Goal: Task Accomplishment & Management: Manage account settings

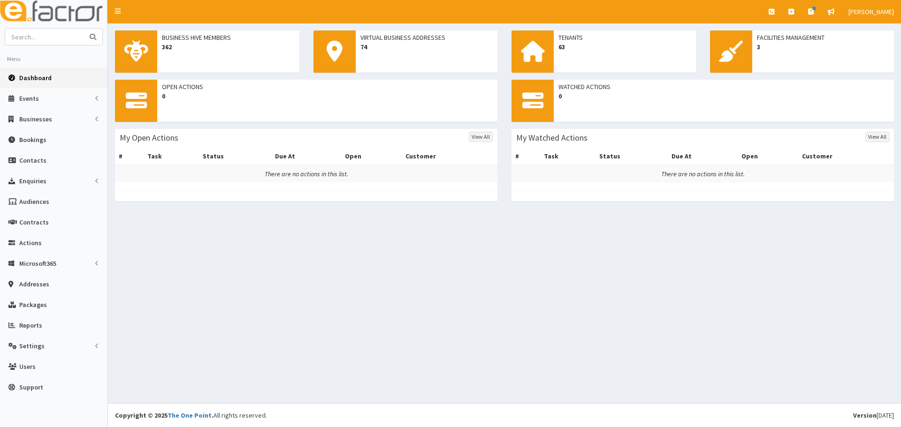
click at [49, 37] on input "text" at bounding box center [44, 37] width 79 height 16
type input "addella"
click at [84, 29] on button "submit" at bounding box center [93, 37] width 19 height 16
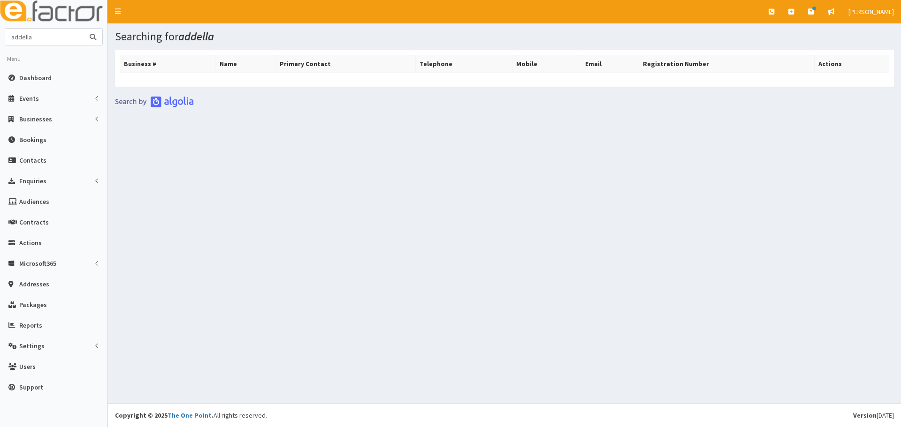
drag, startPoint x: 38, startPoint y: 37, endPoint x: 3, endPoint y: 37, distance: 35.7
click at [3, 37] on section "addella Menu Dashboard Events Events Campaigns" at bounding box center [53, 215] width 107 height 374
type input "[PERSON_NAME]"
click at [84, 29] on button "submit" at bounding box center [93, 37] width 19 height 16
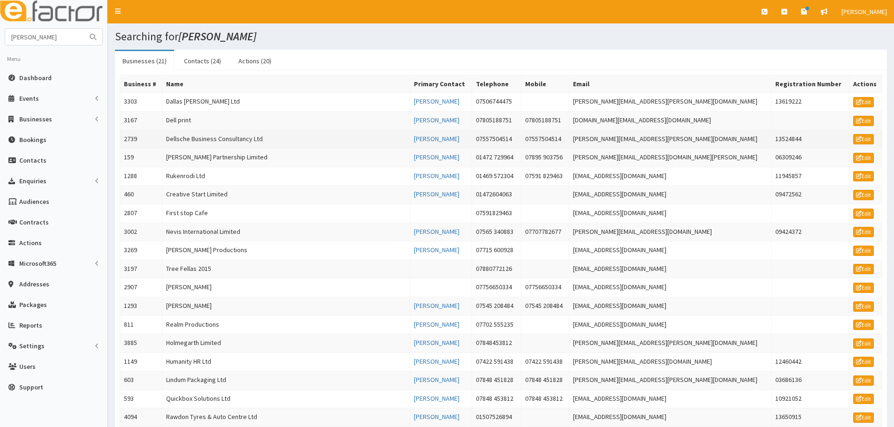
click at [621, 139] on td "[PERSON_NAME][EMAIL_ADDRESS][PERSON_NAME][DOMAIN_NAME]" at bounding box center [670, 139] width 202 height 19
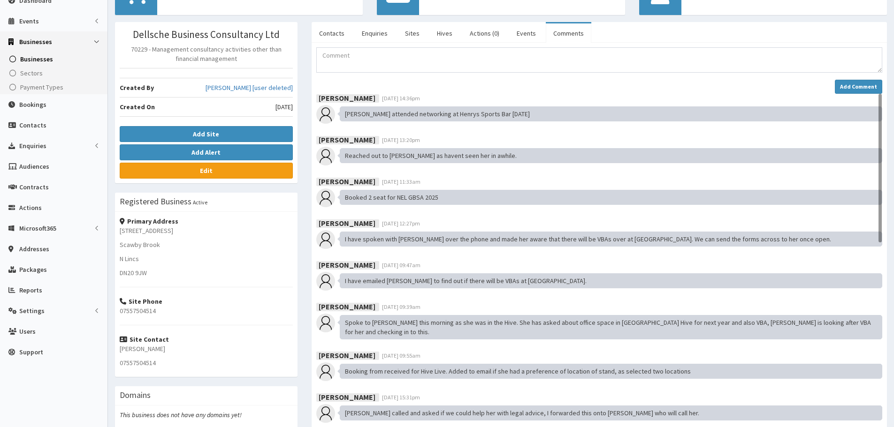
scroll to position [94, 0]
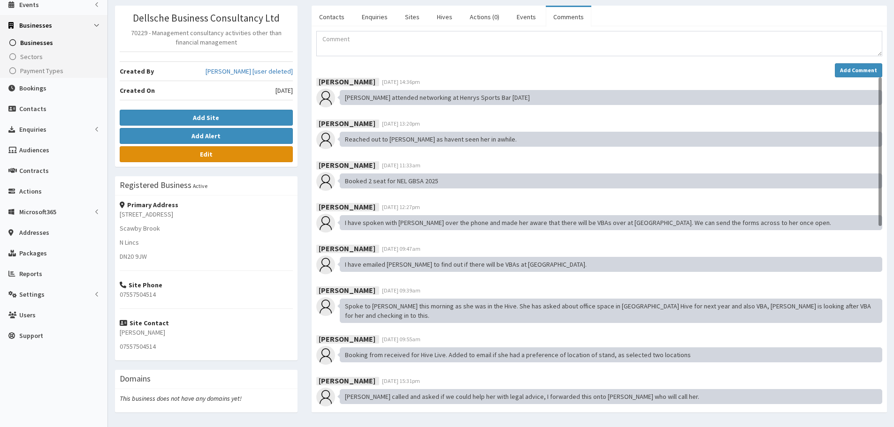
click at [216, 155] on link "Edit" at bounding box center [206, 154] width 173 height 16
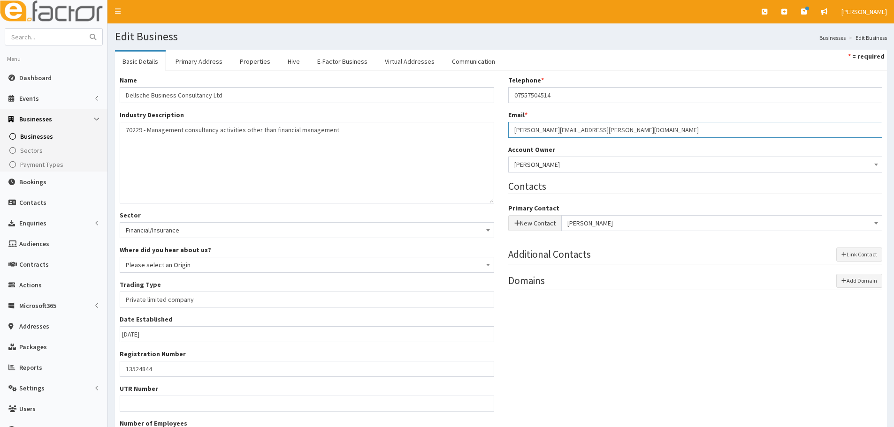
click at [607, 130] on input "[PERSON_NAME][EMAIL_ADDRESS][PERSON_NAME][DOMAIN_NAME]" at bounding box center [695, 130] width 374 height 16
drag, startPoint x: 580, startPoint y: 128, endPoint x: 531, endPoint y: 127, distance: 48.8
click at [533, 127] on input "[PERSON_NAME][EMAIL_ADDRESS][PERSON_NAME][DOMAIN_NAME]" at bounding box center [695, 130] width 374 height 16
type input "sanderson@dellsche.comadelle."
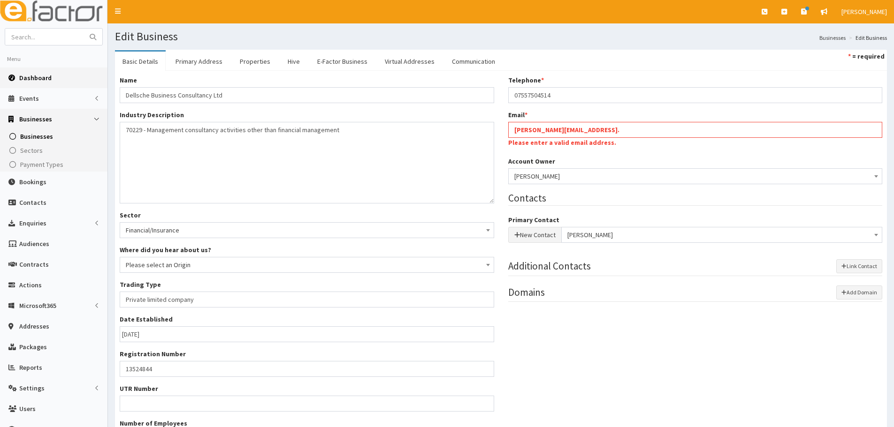
click at [24, 79] on span "Dashboard" at bounding box center [35, 78] width 32 height 8
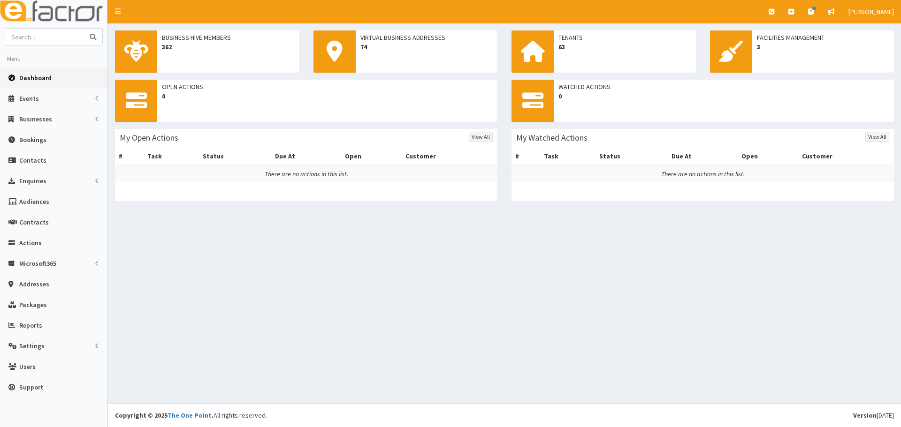
click at [21, 36] on input "text" at bounding box center [44, 37] width 79 height 16
type input "dell"
click at [84, 29] on button "submit" at bounding box center [93, 37] width 19 height 16
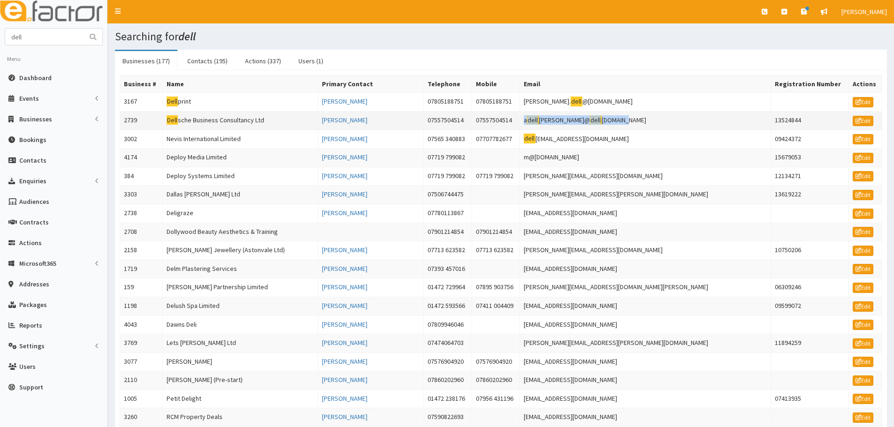
drag, startPoint x: 582, startPoint y: 120, endPoint x: 671, endPoint y: 120, distance: 89.1
click at [671, 120] on td "a dell e.sanderson@ dell sche.com" at bounding box center [645, 120] width 251 height 19
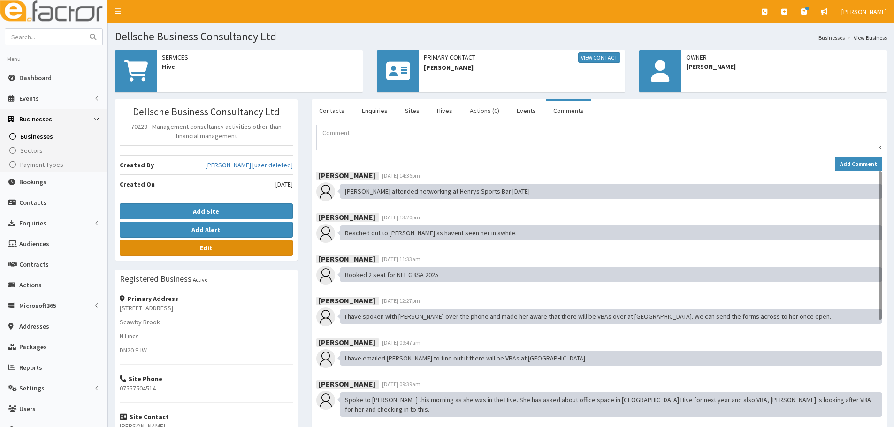
drag, startPoint x: 0, startPoint y: 0, endPoint x: 212, endPoint y: 244, distance: 323.2
click at [212, 244] on link "Edit" at bounding box center [206, 248] width 173 height 16
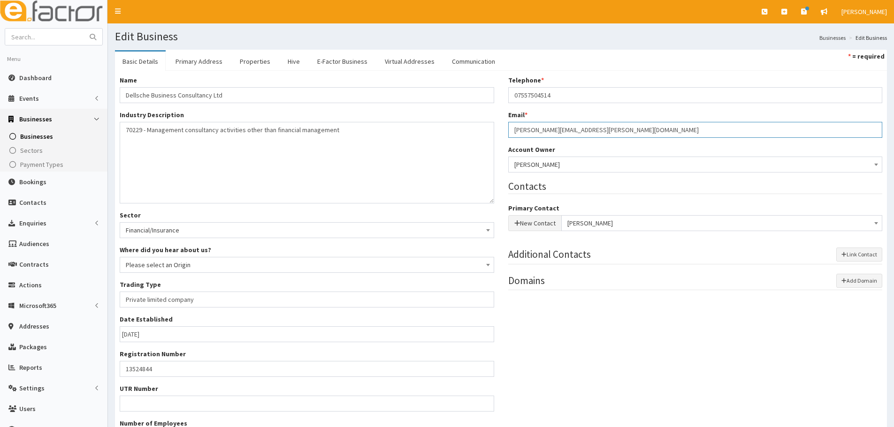
click at [611, 131] on input "[PERSON_NAME][EMAIL_ADDRESS][PERSON_NAME][DOMAIN_NAME]" at bounding box center [695, 130] width 374 height 16
drag, startPoint x: 610, startPoint y: 131, endPoint x: 516, endPoint y: 129, distance: 93.4
click at [516, 129] on input "[PERSON_NAME][EMAIL_ADDRESS][PERSON_NAME][DOMAIN_NAME]" at bounding box center [695, 130] width 374 height 16
click at [514, 130] on input "[PERSON_NAME][EMAIL_ADDRESS][PERSON_NAME][DOMAIN_NAME]" at bounding box center [695, 130] width 374 height 16
drag, startPoint x: 514, startPoint y: 130, endPoint x: 542, endPoint y: 129, distance: 28.6
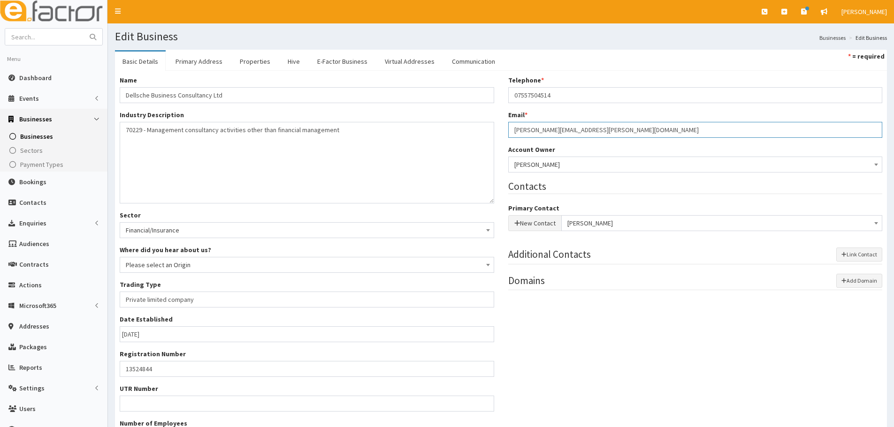
click at [514, 130] on input "[PERSON_NAME][EMAIL_ADDRESS][PERSON_NAME][DOMAIN_NAME]" at bounding box center [695, 130] width 374 height 16
drag, startPoint x: 542, startPoint y: 129, endPoint x: 602, endPoint y: 130, distance: 59.6
click at [602, 130] on input "[PERSON_NAME][EMAIL_ADDRESS][PERSON_NAME][DOMAIN_NAME]" at bounding box center [695, 130] width 374 height 16
click at [603, 130] on input "[PERSON_NAME][EMAIL_ADDRESS][PERSON_NAME][DOMAIN_NAME]" at bounding box center [695, 130] width 374 height 16
click at [575, 364] on div "Name * Dellsche Business Consultancy Ltd Industry Description * 70229 - Managem…" at bounding box center [501, 265] width 776 height 378
